Goal: Navigation & Orientation: Understand site structure

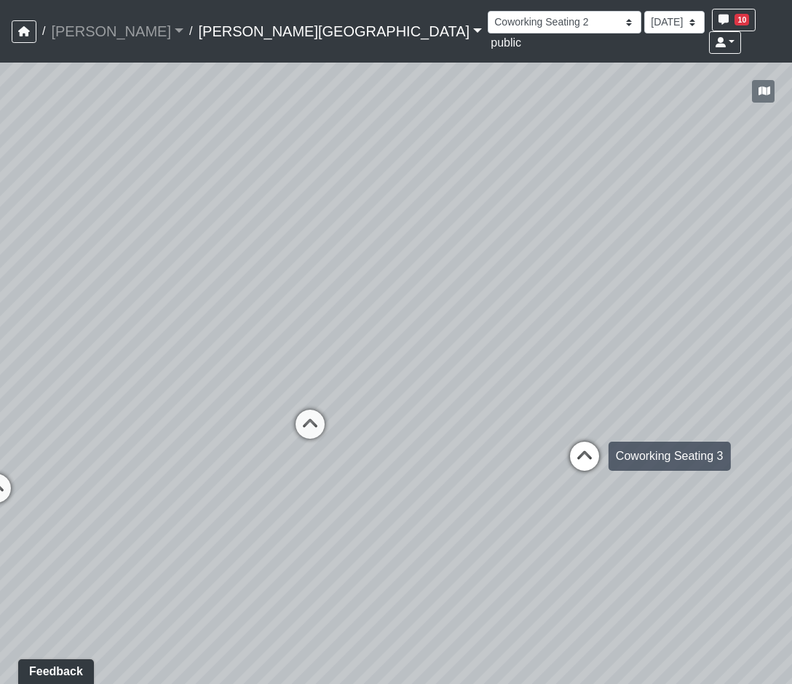
click at [583, 435] on div "Loading... Coworking Seating 3" at bounding box center [585, 457] width 44 height 44
drag, startPoint x: 724, startPoint y: 374, endPoint x: -52, endPoint y: 344, distance: 776.7
click at [0, 344] on html "/ [PERSON_NAME] Loading... / [PERSON_NAME][GEOGRAPHIC_DATA] [PERSON_NAME][GEOGR…" at bounding box center [396, 342] width 792 height 684
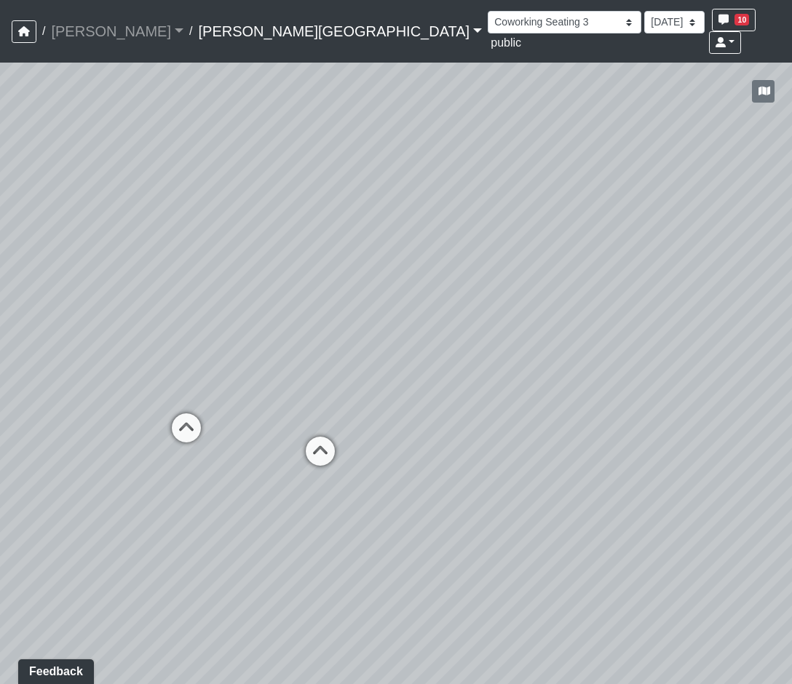
drag, startPoint x: 443, startPoint y: 494, endPoint x: 572, endPoint y: 313, distance: 222.0
click at [463, 491] on div "Loading... Market - Market Lounge 3 Loading... TV Seating Loading... Seating 1 …" at bounding box center [396, 374] width 792 height 622
click at [488, 22] on select "Hallway Hospitality Bar Package Room Package Room Entry Pool Courtyard Entry 1 …" at bounding box center [565, 22] width 154 height 23
click at [488, 11] on select "Hallway Hospitality Bar Package Room Package Room Entry Pool Courtyard Entry 1 …" at bounding box center [565, 22] width 154 height 23
drag, startPoint x: 629, startPoint y: 400, endPoint x: -513, endPoint y: 17, distance: 1204.2
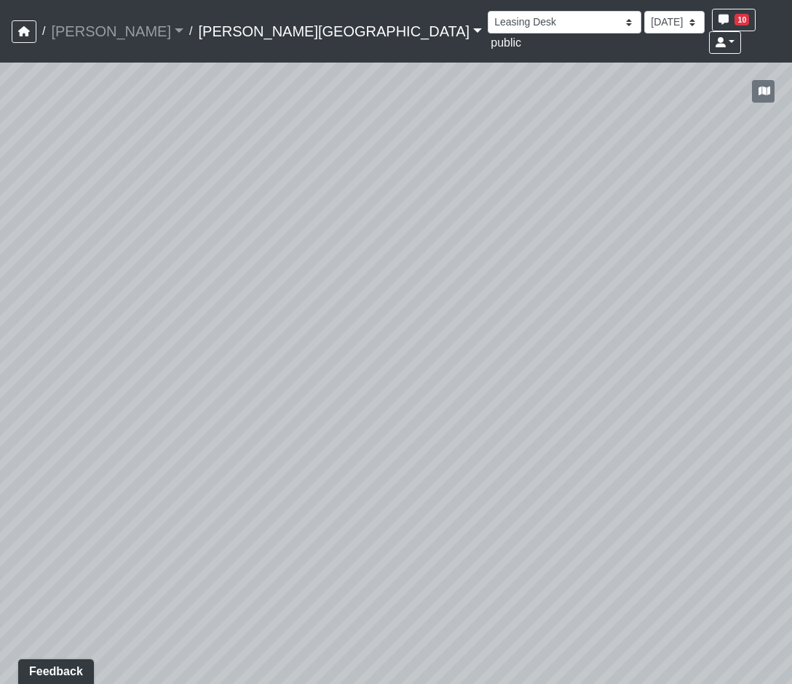
click at [0, 17] on html "/ [PERSON_NAME] Loading... / [PERSON_NAME][GEOGRAPHIC_DATA] [PERSON_NAME][GEOGR…" at bounding box center [396, 342] width 792 height 684
drag, startPoint x: 140, startPoint y: 443, endPoint x: 941, endPoint y: 475, distance: 801.6
click at [791, 475] on html "/ [PERSON_NAME] Loading... / [PERSON_NAME][GEOGRAPHIC_DATA] [PERSON_NAME][GEOGR…" at bounding box center [396, 342] width 792 height 684
drag, startPoint x: 141, startPoint y: 291, endPoint x: -223, endPoint y: 382, distance: 375.2
click at [0, 382] on html "/ [PERSON_NAME] Loading... / [PERSON_NAME][GEOGRAPHIC_DATA] [PERSON_NAME][GEOGR…" at bounding box center [396, 342] width 792 height 684
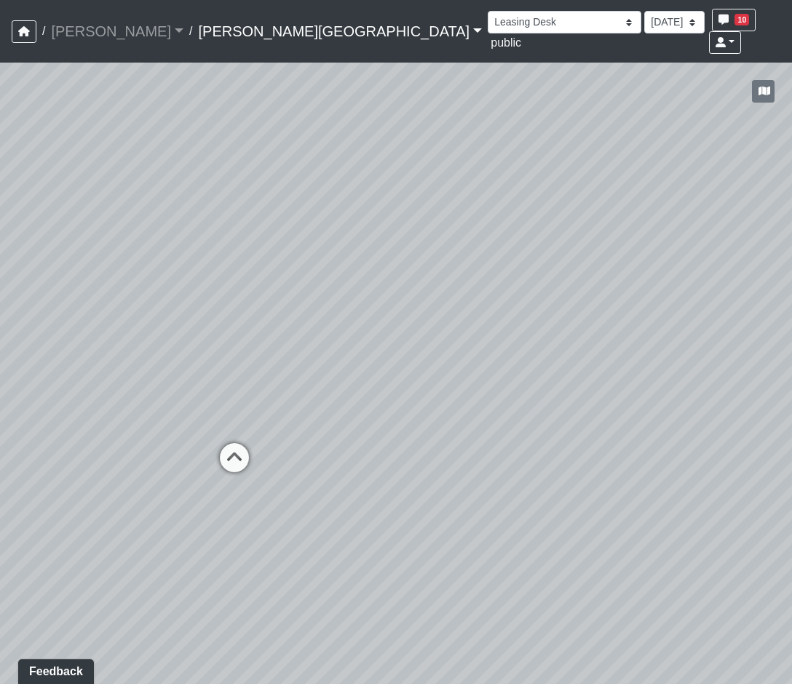
drag, startPoint x: 71, startPoint y: 377, endPoint x: -68, endPoint y: 450, distance: 157.0
click at [0, 450] on html "/ [PERSON_NAME] Loading... / [PERSON_NAME][GEOGRAPHIC_DATA] [PERSON_NAME][GEOGR…" at bounding box center [396, 342] width 792 height 684
click at [221, 443] on icon at bounding box center [235, 465] width 44 height 44
drag, startPoint x: 535, startPoint y: 462, endPoint x: 712, endPoint y: 478, distance: 177.6
click at [708, 478] on div "Loading... Market - Market Lounge 3 Loading... TV Seating Loading... Seating 1 …" at bounding box center [396, 374] width 792 height 622
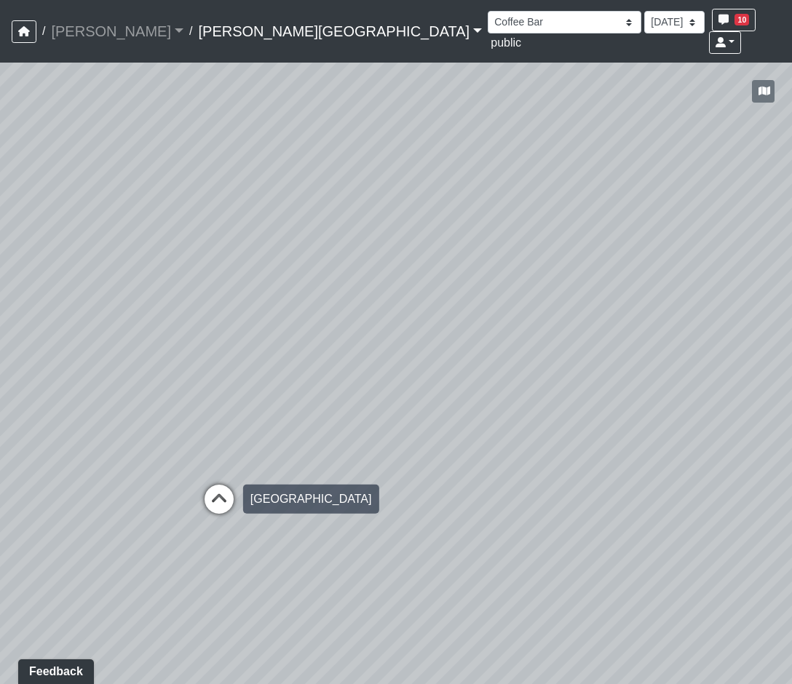
click at [208, 485] on icon at bounding box center [219, 507] width 44 height 44
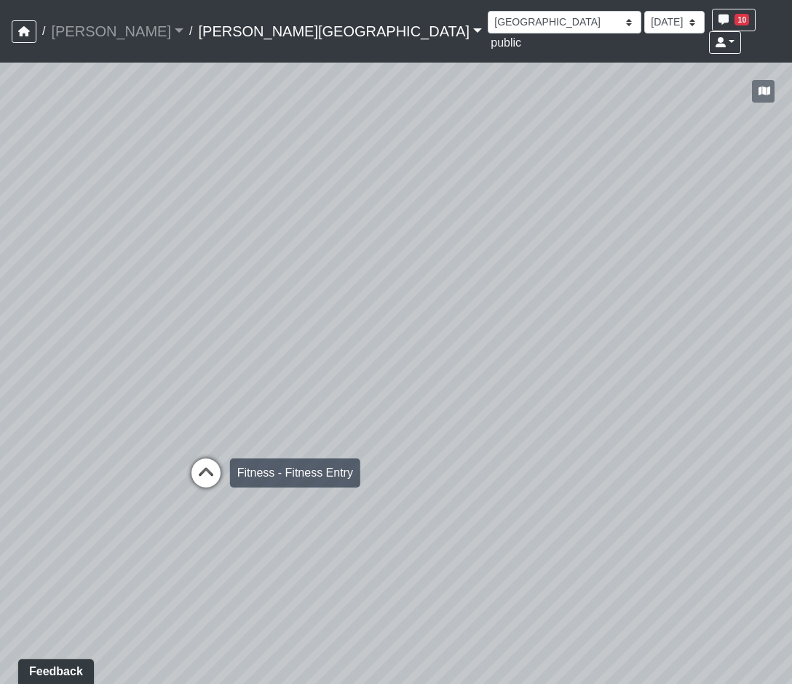
click at [212, 459] on icon at bounding box center [206, 481] width 44 height 44
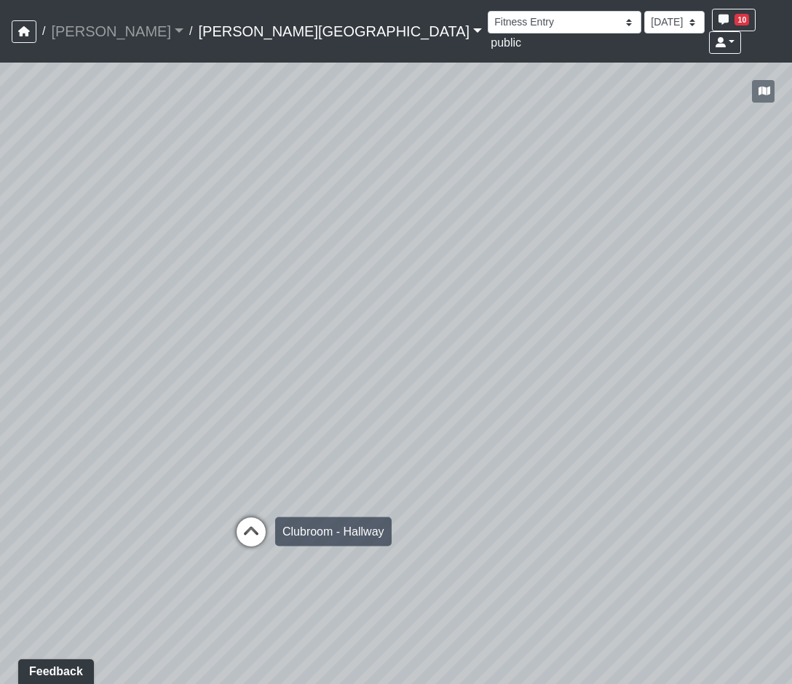
click at [256, 518] on icon at bounding box center [251, 540] width 44 height 44
select select "8q9YC6QBXw8oFapXUtbMKw"
drag, startPoint x: 581, startPoint y: 556, endPoint x: 76, endPoint y: 424, distance: 522.0
click at [76, 424] on div "Loading... Market - Market Lounge 3 Loading... TV Seating Loading... Seating 1 …" at bounding box center [396, 374] width 792 height 622
